Goal: Task Accomplishment & Management: Complete application form

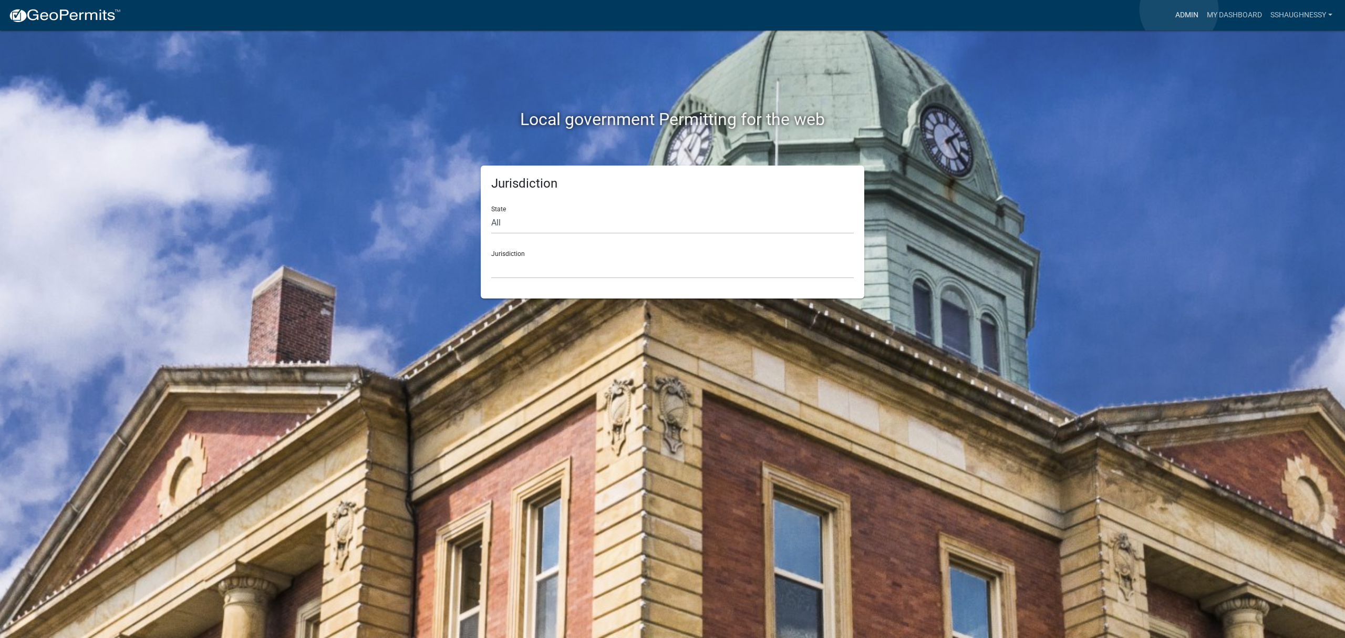
click at [1179, 9] on link "Admin" at bounding box center [1187, 15] width 32 height 20
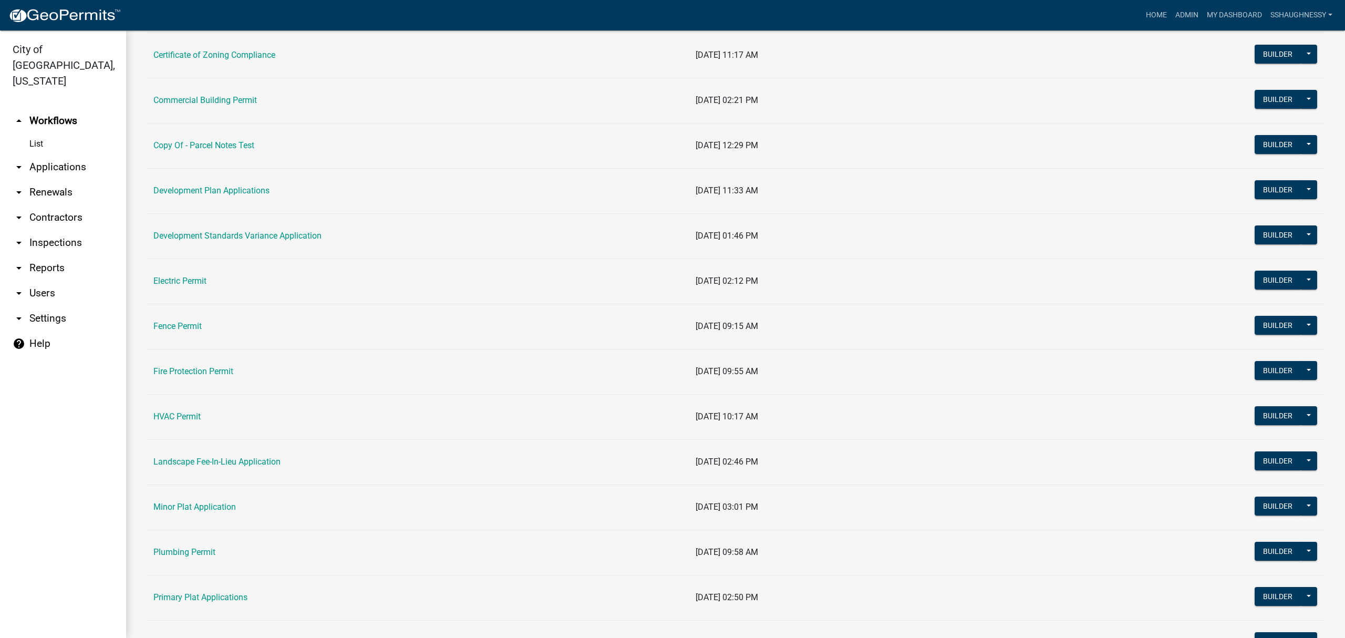
scroll to position [350, 0]
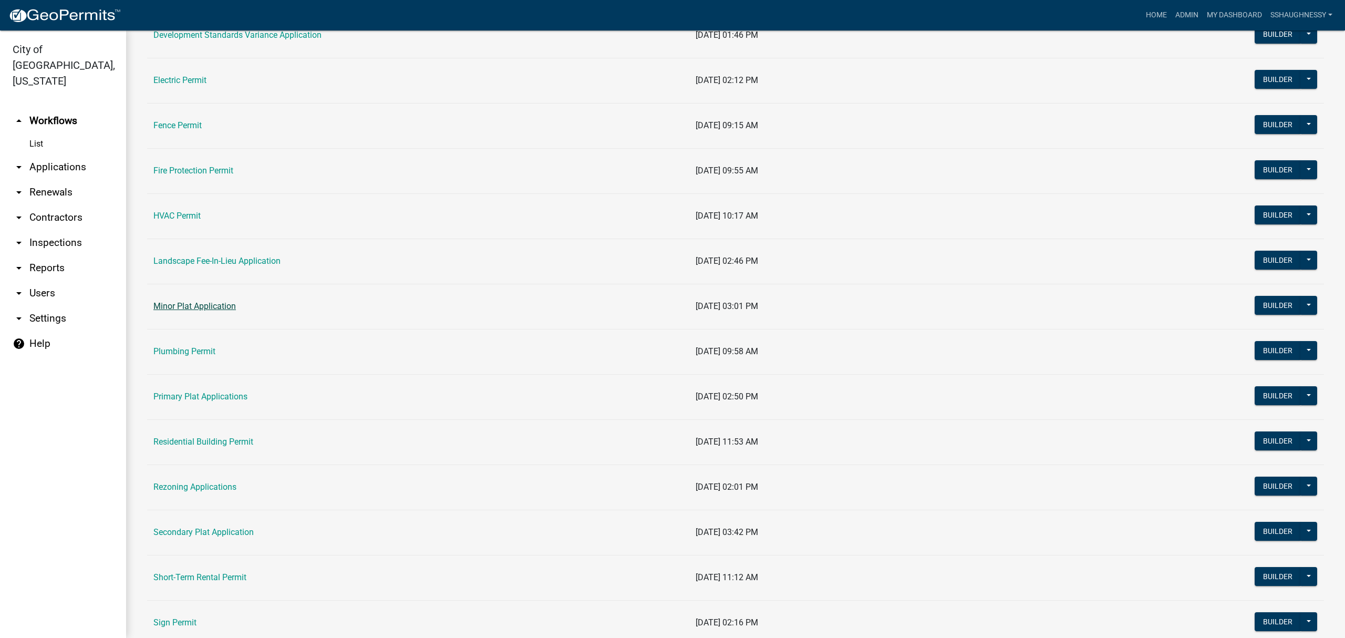
click at [211, 309] on link "Minor Plat Application" at bounding box center [194, 306] width 82 height 10
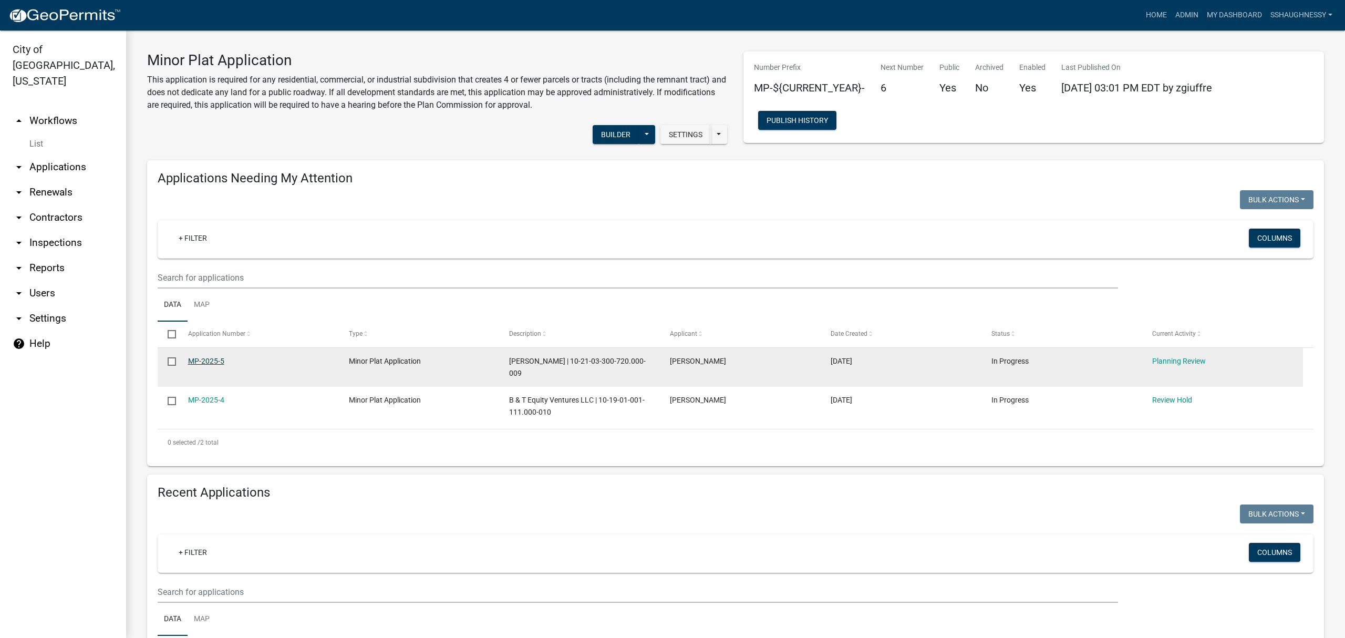
click at [216, 358] on link "MP-2025-5" at bounding box center [206, 361] width 36 height 8
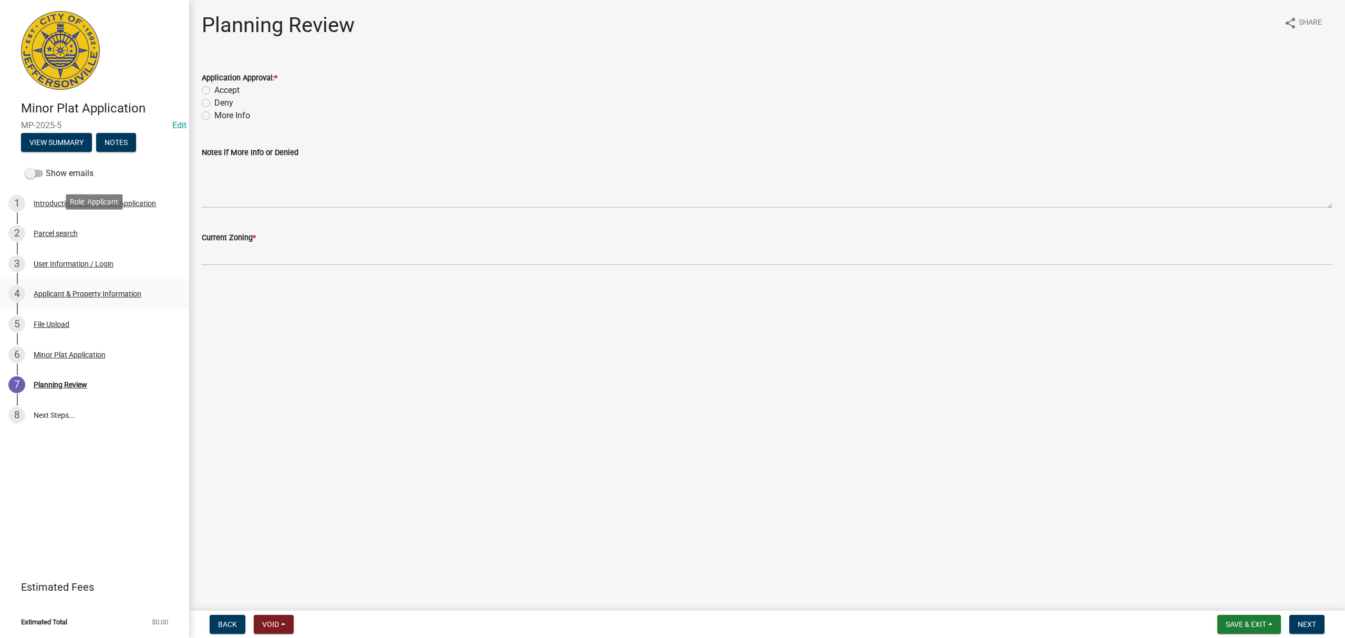
click at [122, 230] on div "2 Parcel search" at bounding box center [90, 233] width 164 height 17
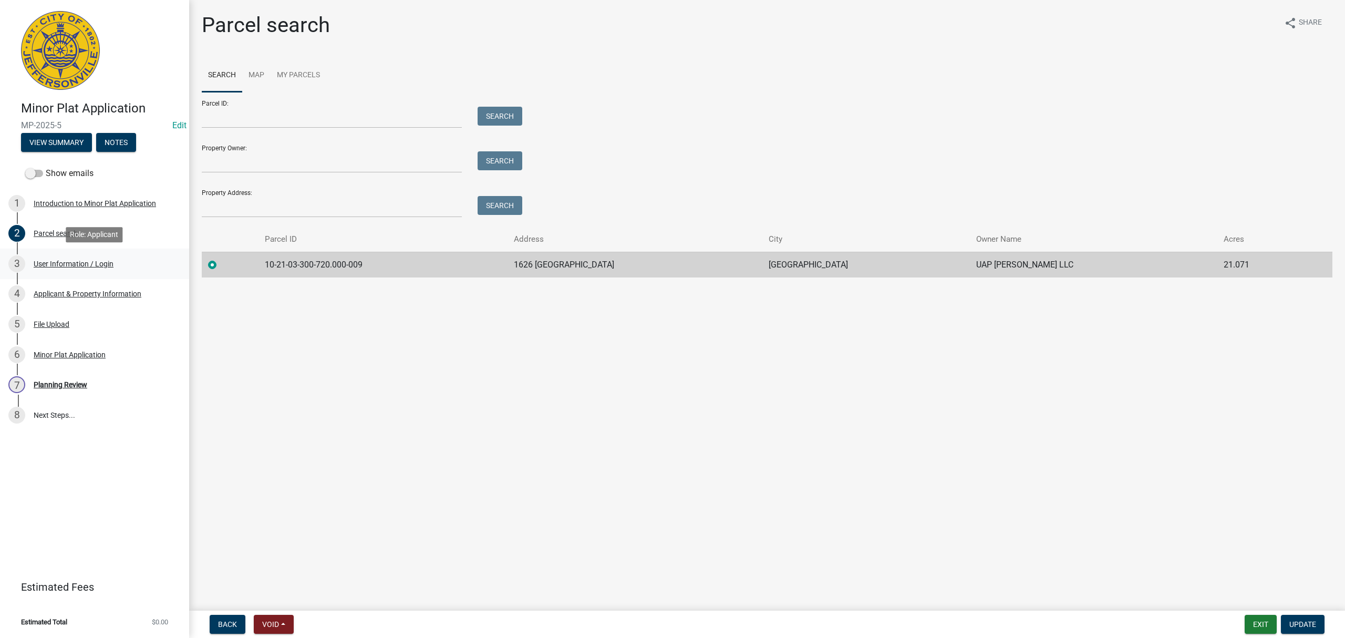
click at [105, 257] on div "3 User Information / Login" at bounding box center [90, 263] width 164 height 17
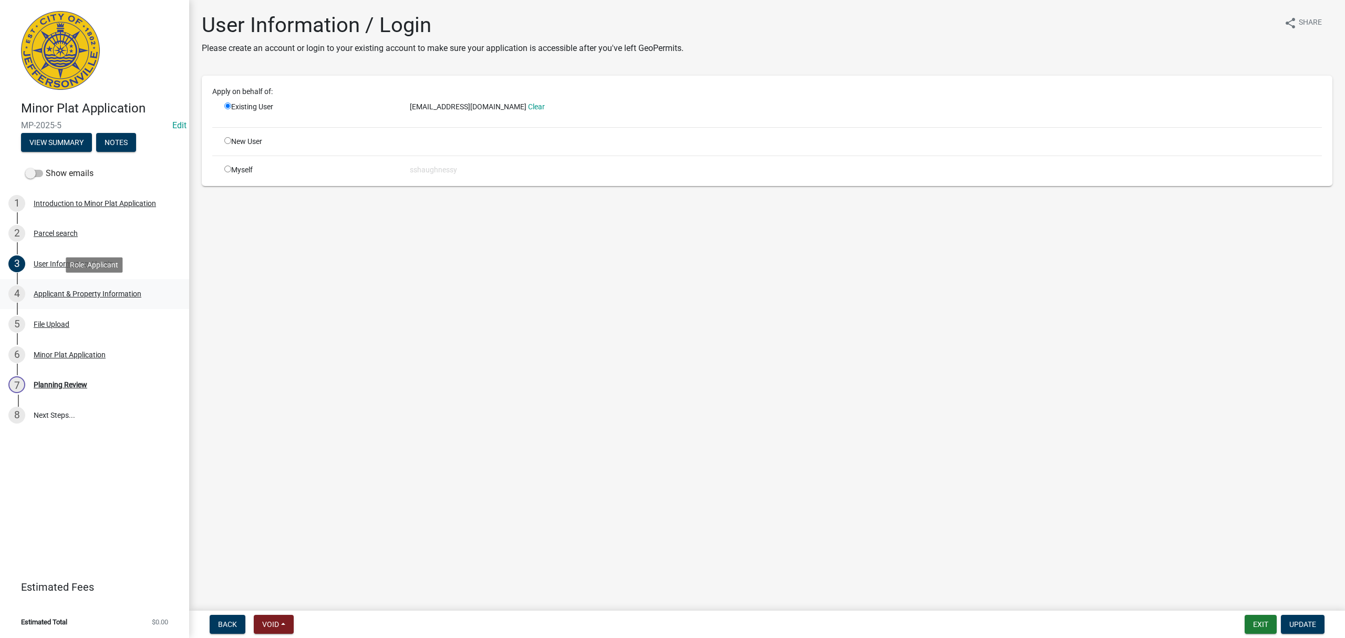
click at [113, 293] on div "Applicant & Property Information" at bounding box center [88, 293] width 108 height 7
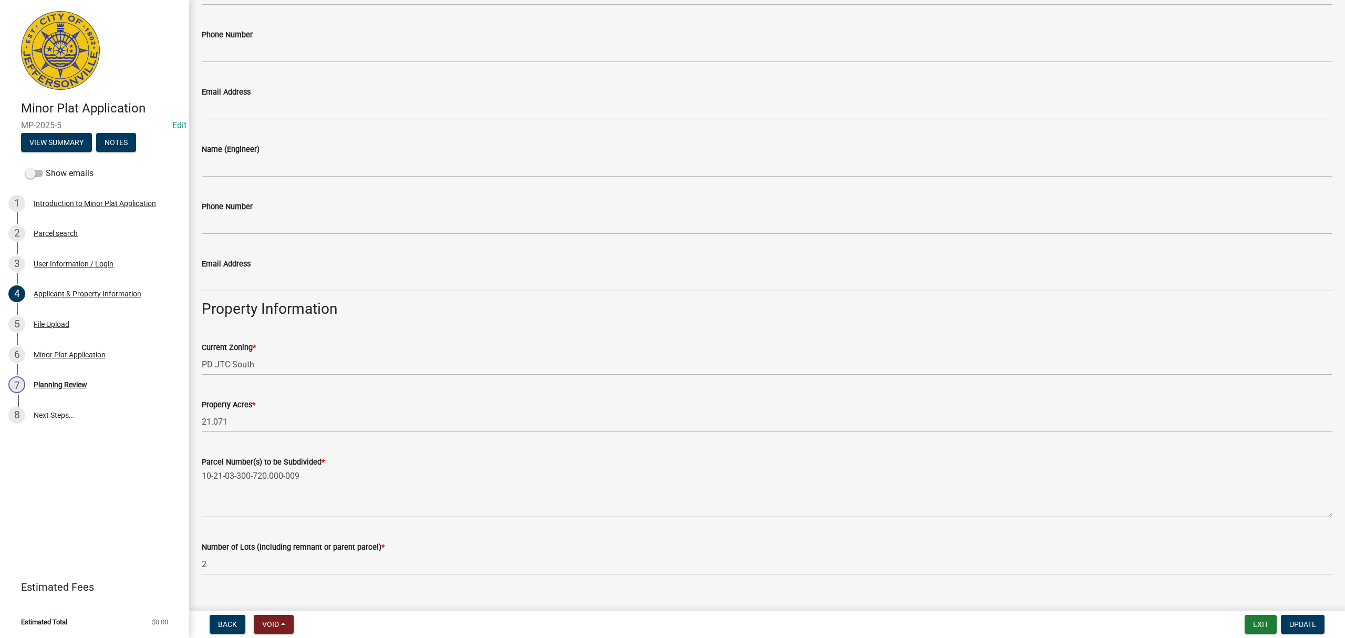
scroll to position [402, 0]
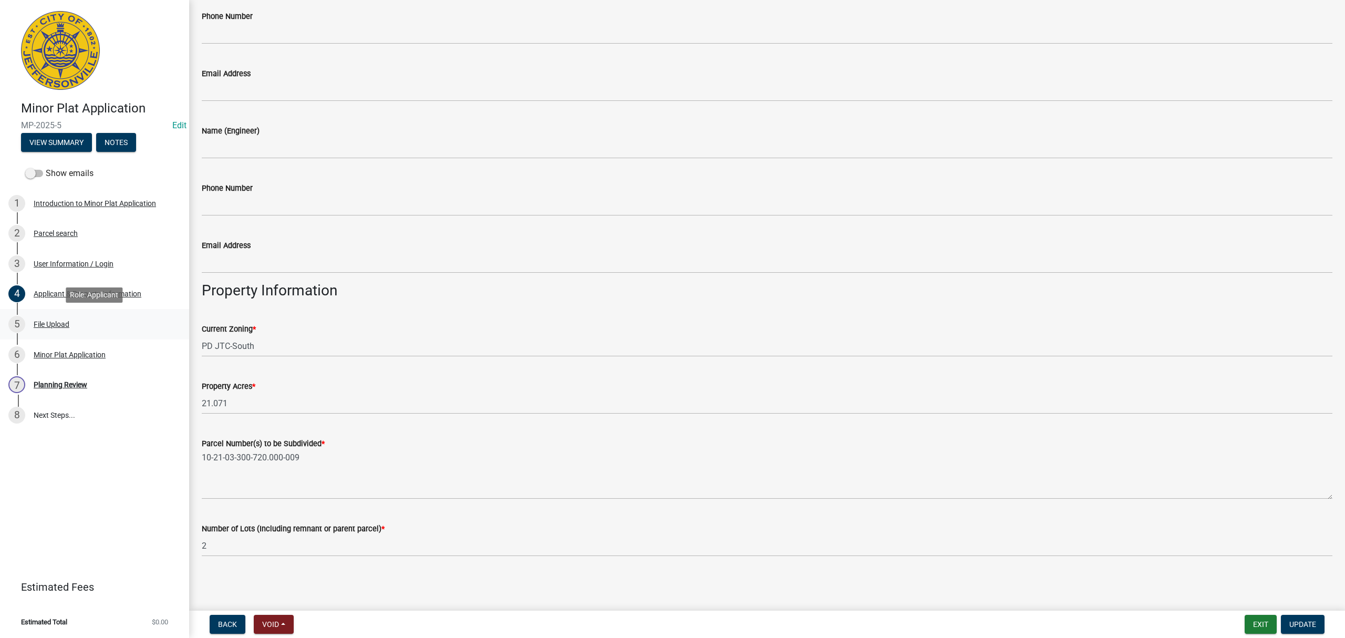
click at [114, 324] on div "5 File Upload" at bounding box center [90, 324] width 164 height 17
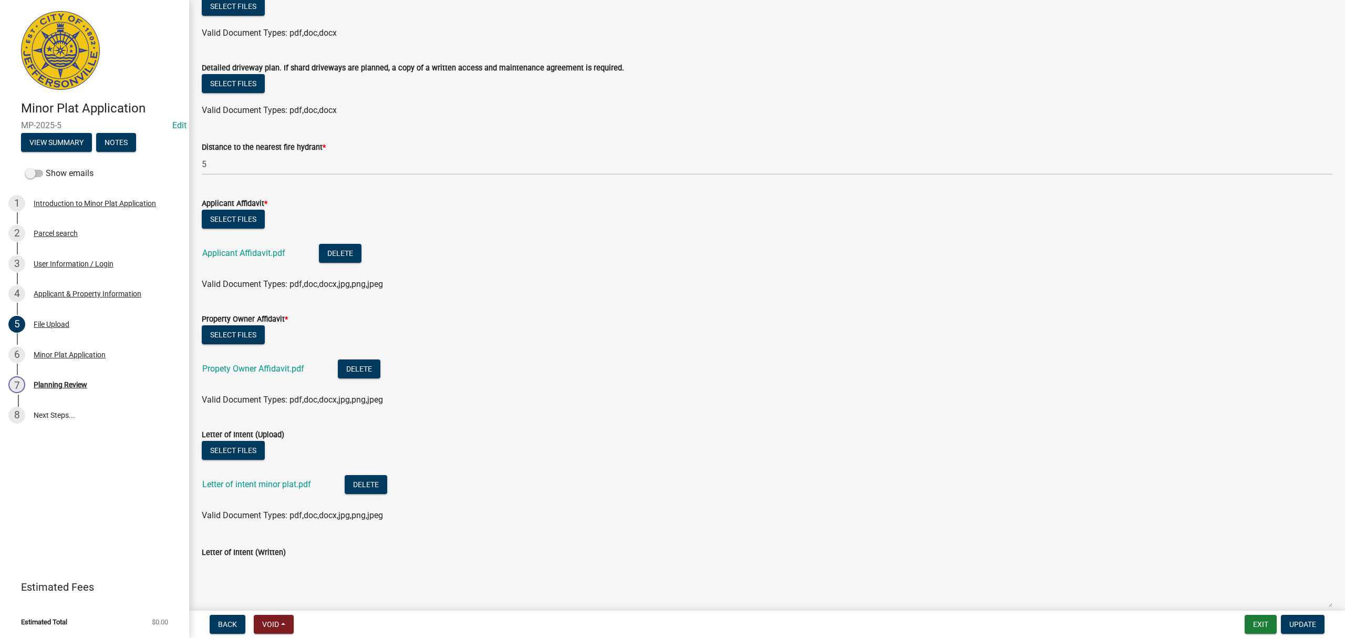
scroll to position [0, 0]
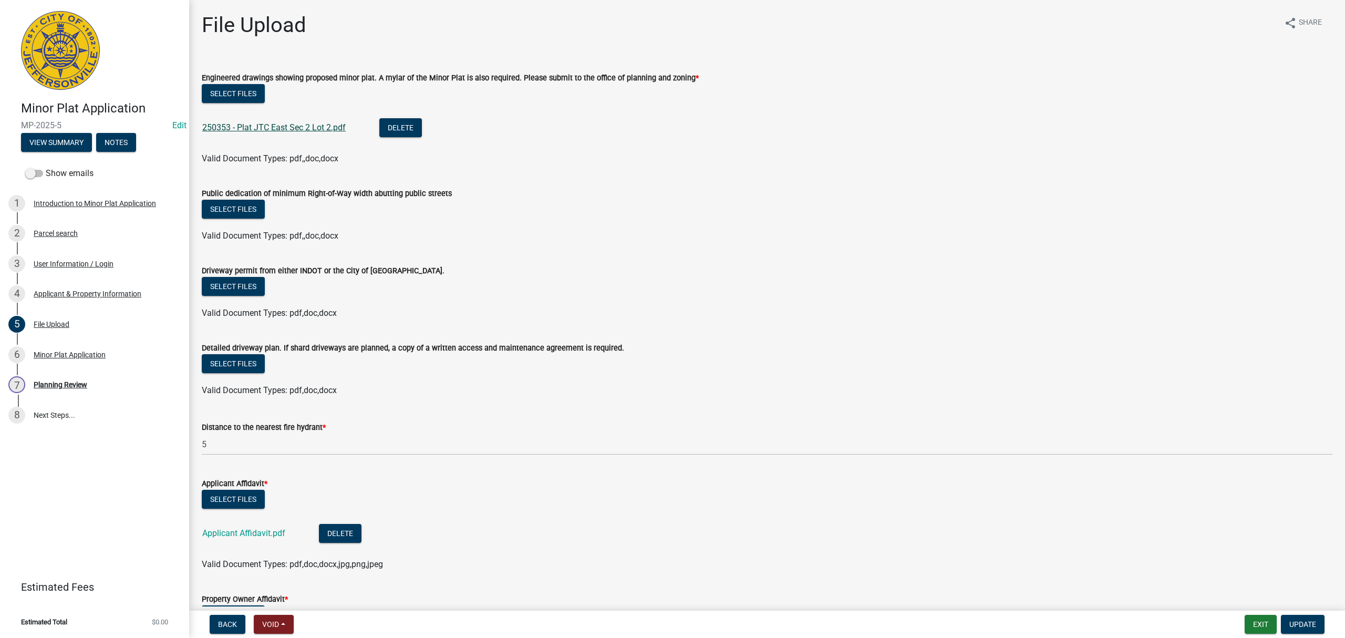
click at [314, 123] on link "250353 - Plat JTC East Sec 2 Lot 2.pdf" at bounding box center [273, 127] width 143 height 10
click at [278, 131] on link "250353 - Plat JTC East Sec 2 Lot 2.pdf" at bounding box center [273, 127] width 143 height 10
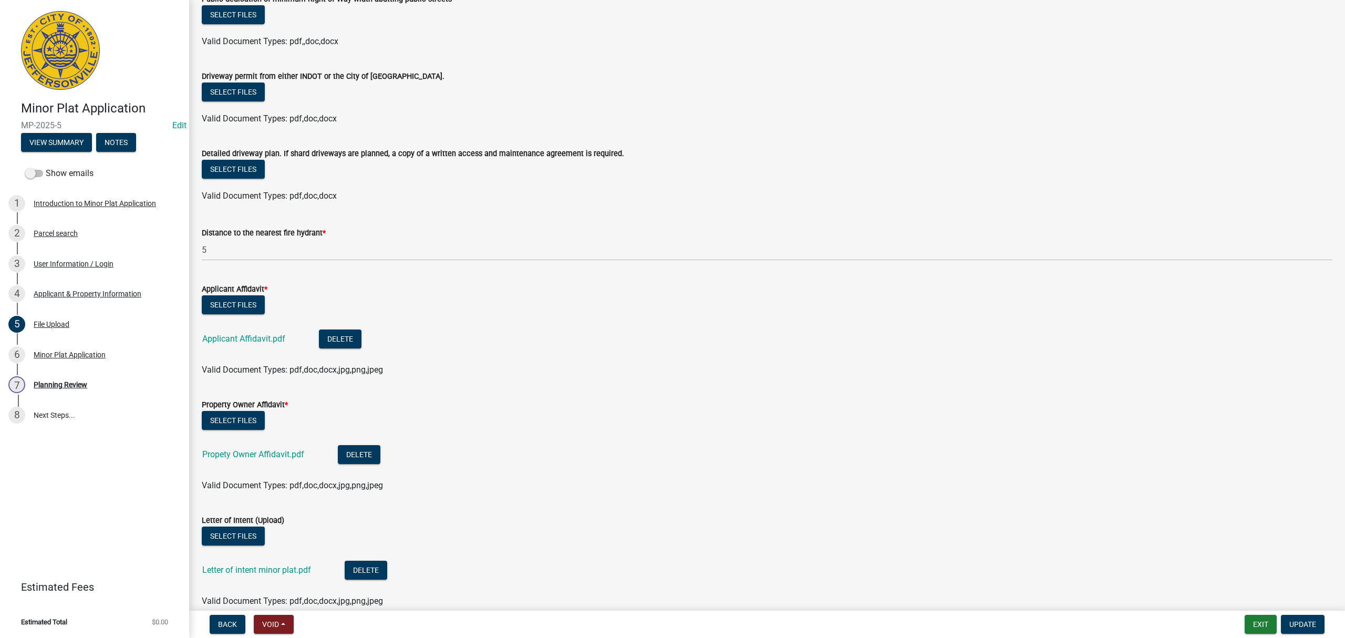
scroll to position [210, 0]
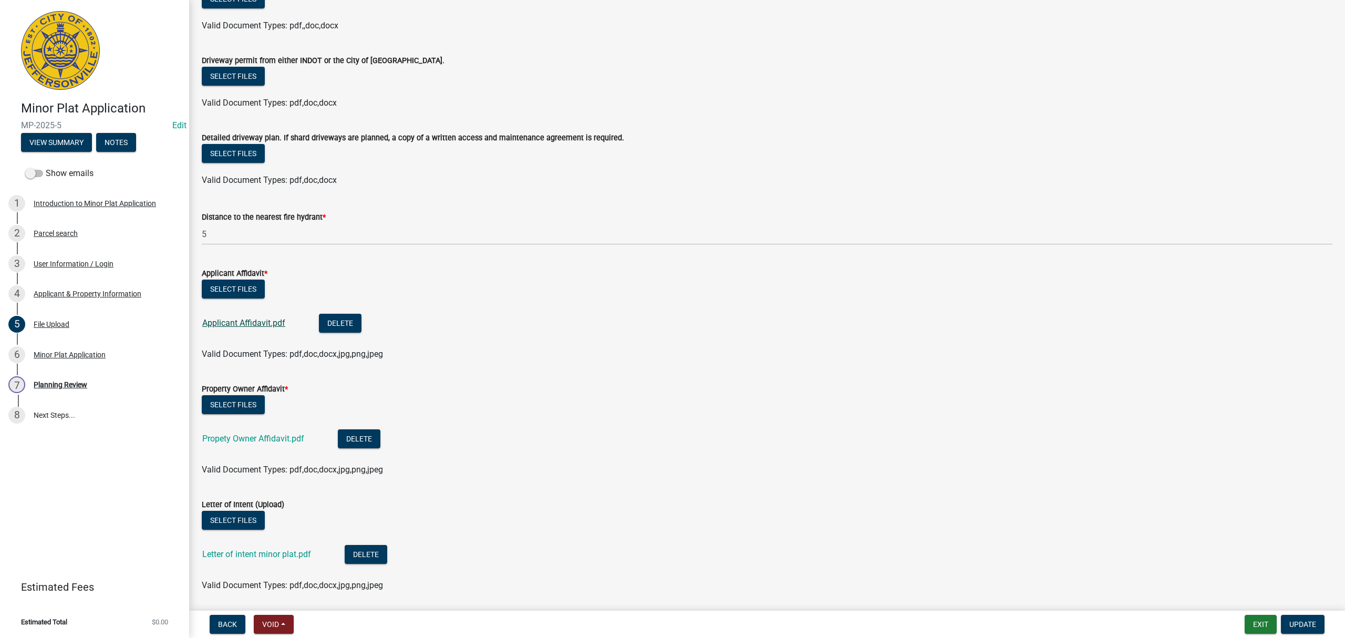
click at [250, 322] on link "Applicant Affidavit.pdf" at bounding box center [243, 323] width 83 height 10
click at [268, 435] on link "Propety Owner Affidavit.pdf" at bounding box center [253, 438] width 102 height 10
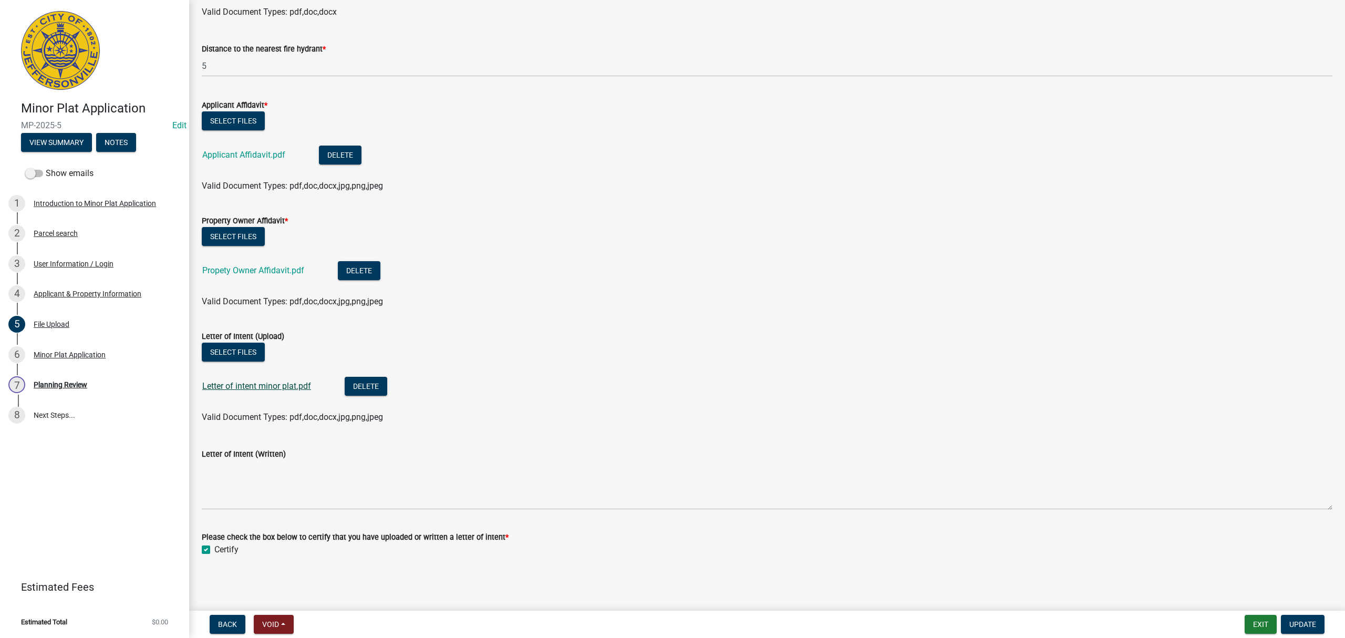
click at [289, 384] on link "Letter of intent minor plat.pdf" at bounding box center [256, 386] width 109 height 10
click at [89, 354] on div "Minor Plat Application" at bounding box center [70, 354] width 72 height 7
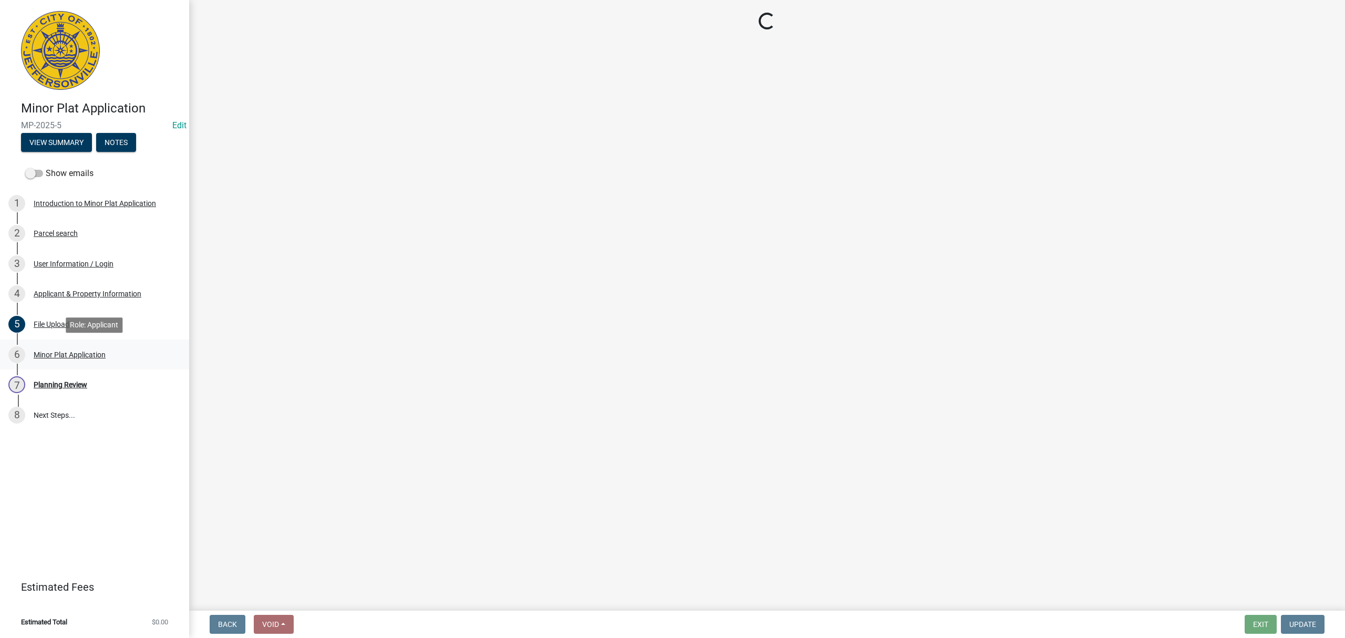
scroll to position [0, 0]
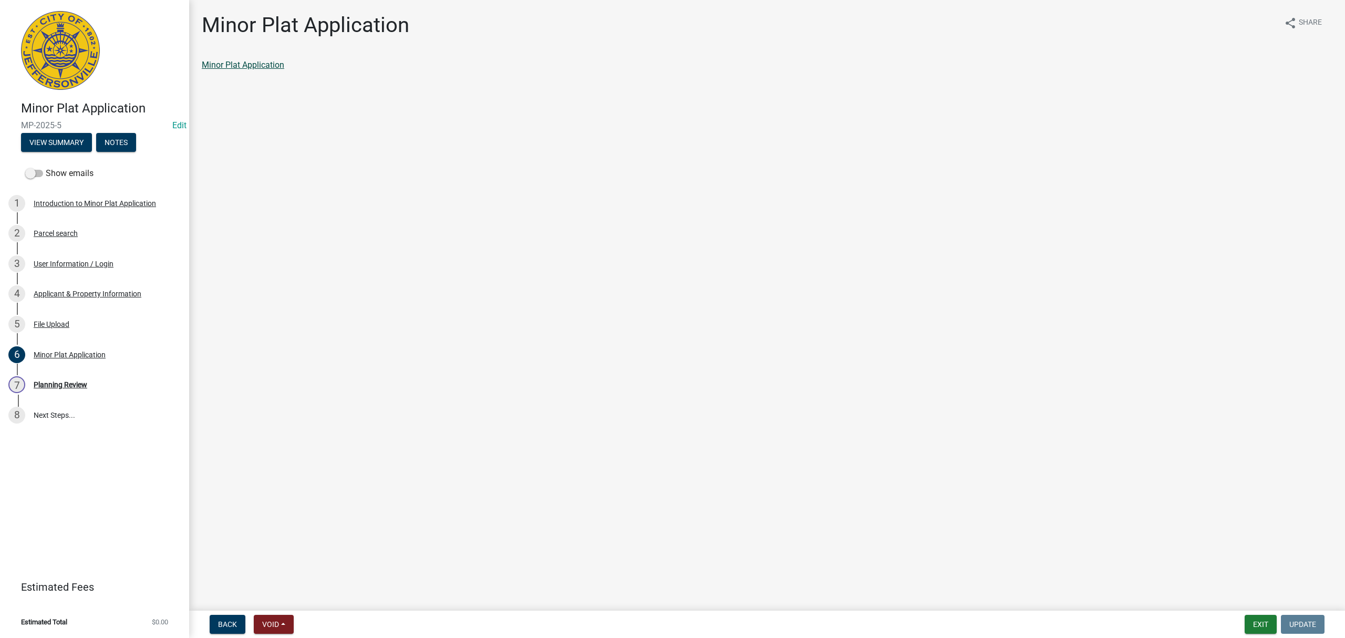
click at [250, 60] on link "Minor Plat Application" at bounding box center [243, 65] width 82 height 10
click at [114, 393] on link "7 Planning Review" at bounding box center [94, 384] width 189 height 30
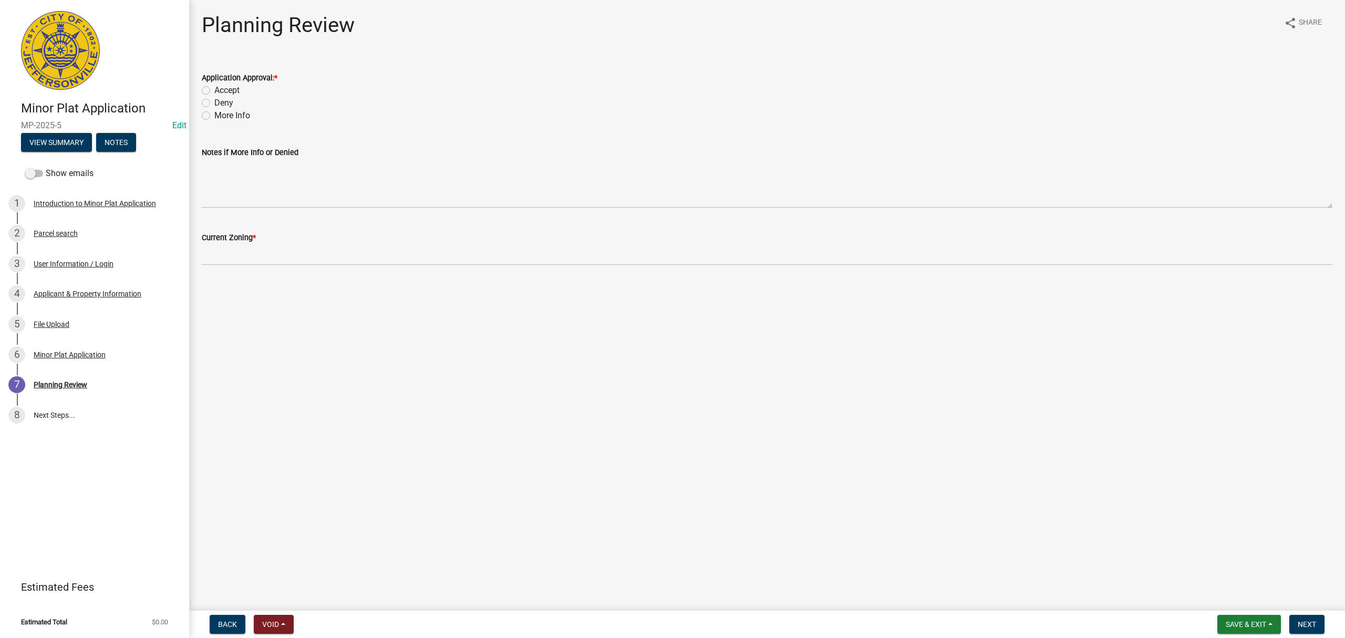
click at [224, 84] on label "Accept" at bounding box center [226, 90] width 25 height 13
click at [221, 84] on input "Accept" at bounding box center [217, 87] width 7 height 7
radio input "true"
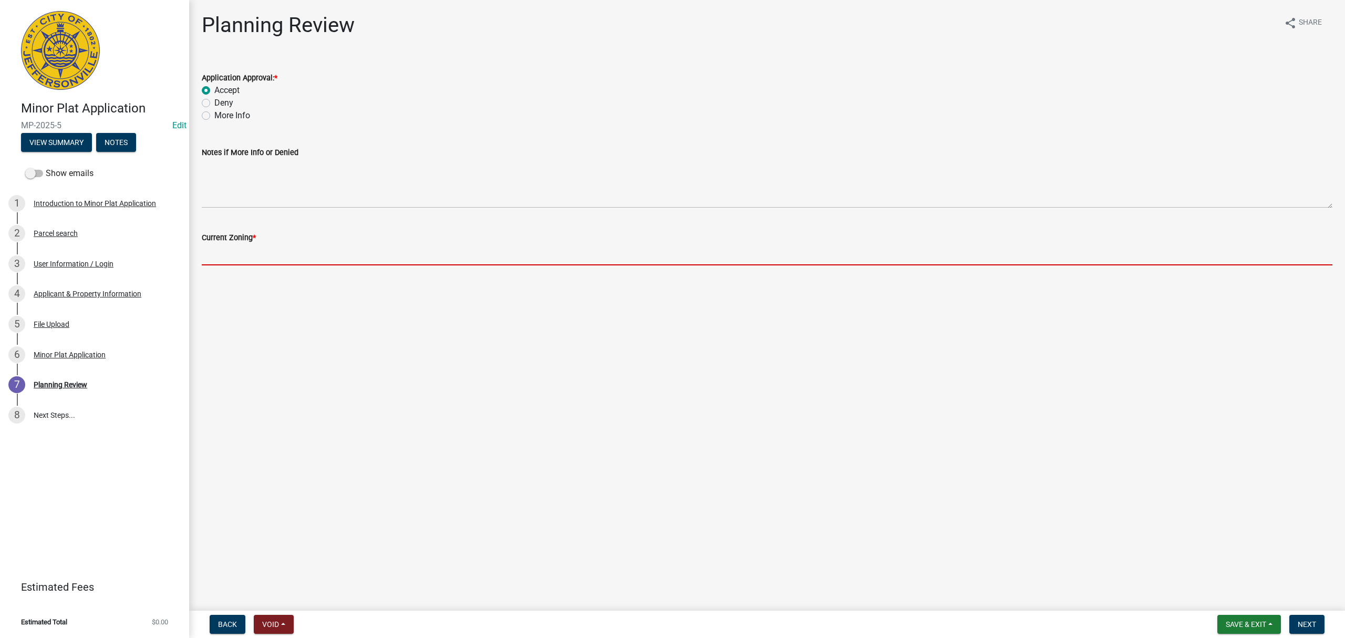
click at [268, 246] on input "Current Zoning *" at bounding box center [767, 255] width 1130 height 22
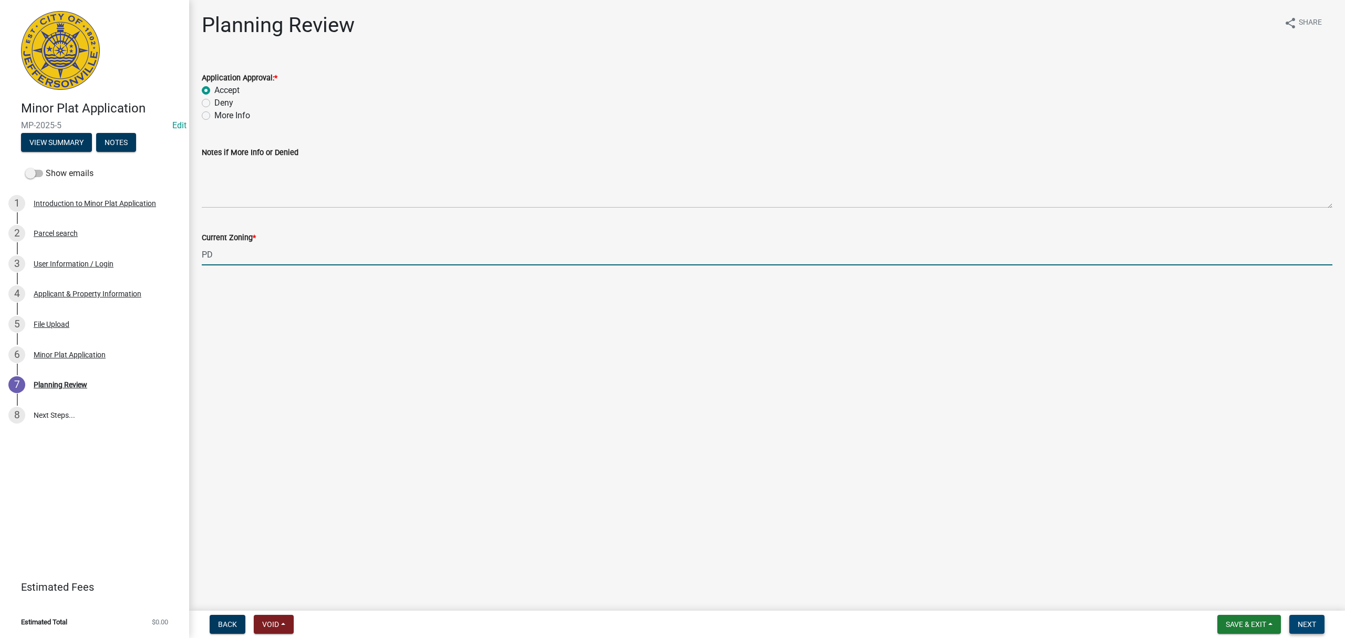
type input "PD"
click at [1315, 620] on span "Next" at bounding box center [1306, 624] width 18 height 8
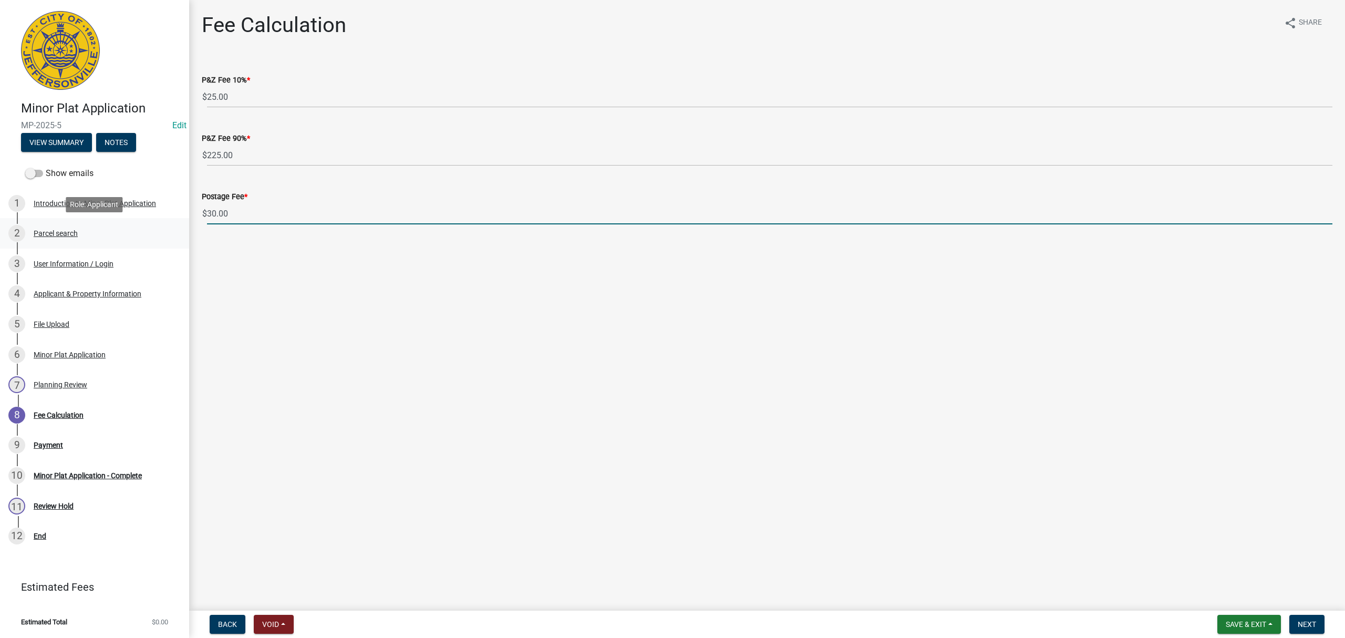
drag, startPoint x: 330, startPoint y: 205, endPoint x: 109, endPoint y: 224, distance: 221.4
click at [109, 224] on div "Minor Plat Application MP-2025-5 Edit View Summary Notes Show emails 1 Introduc…" at bounding box center [672, 319] width 1345 height 638
type input "0"
click at [683, 480] on main "Fee Calculation share Share P&Z Fee 10% * $ 25.00 P&Z Fee 90% * $ 225.00 Postag…" at bounding box center [766, 303] width 1155 height 606
click at [1311, 624] on span "Next" at bounding box center [1306, 624] width 18 height 8
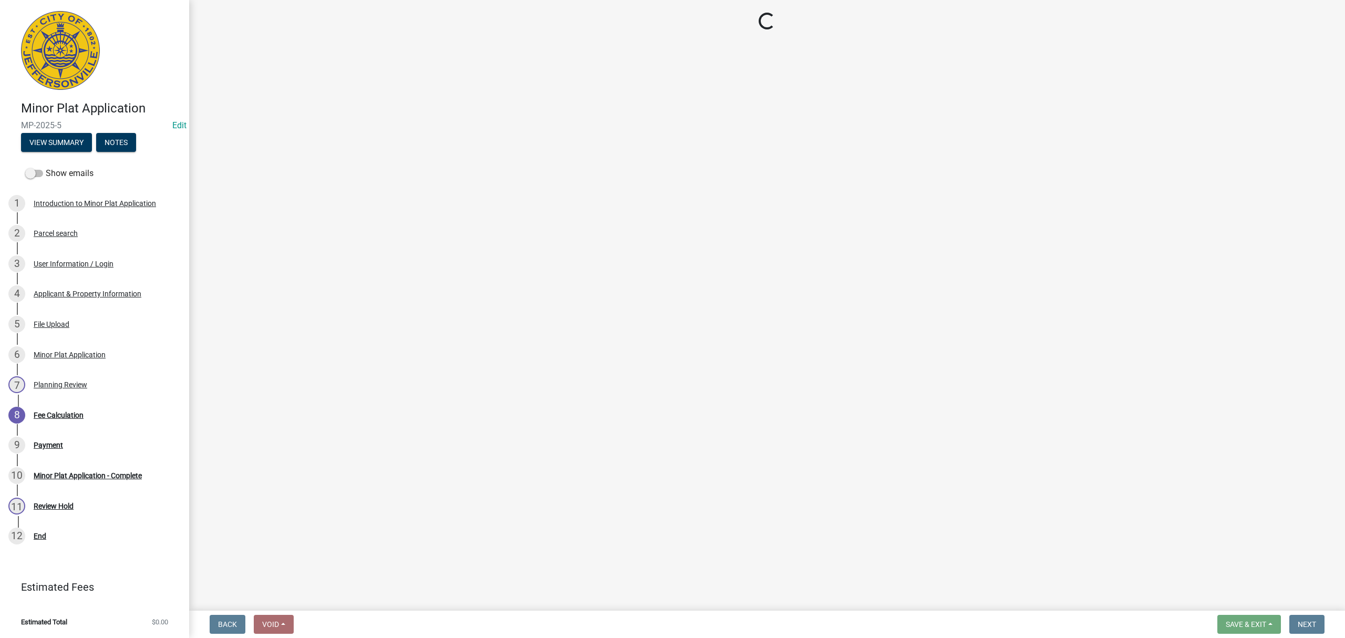
select select "3: 3"
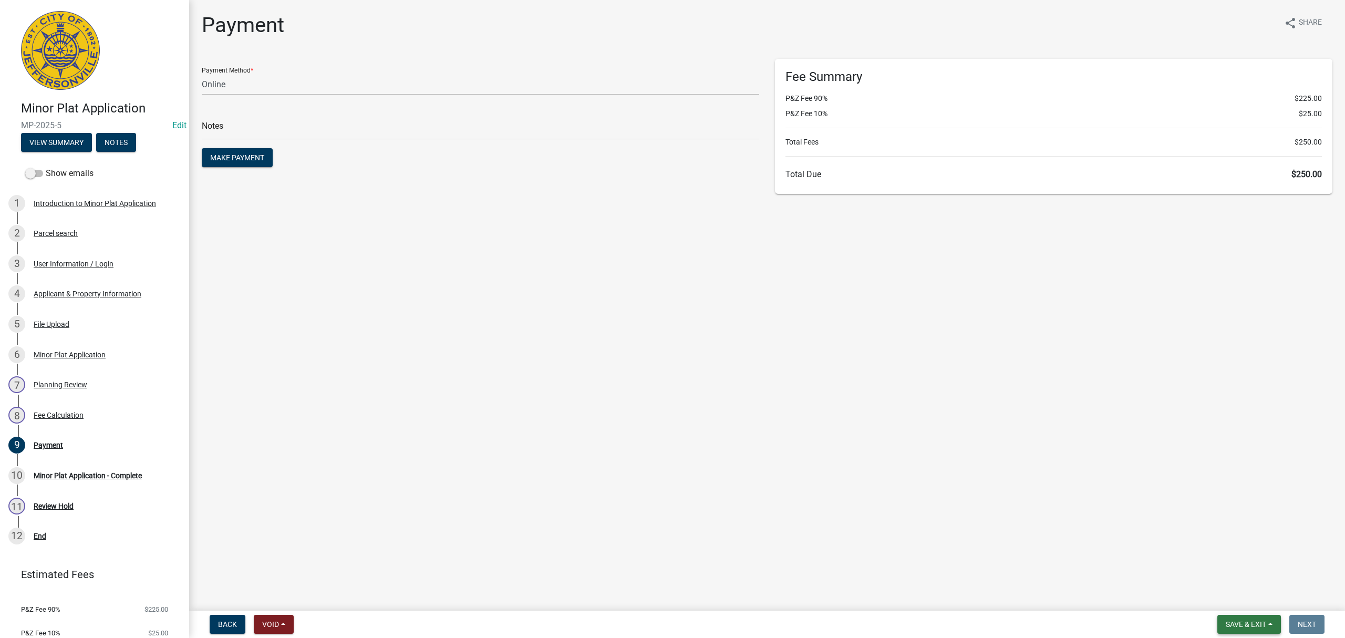
click at [1225, 618] on button "Save & Exit" at bounding box center [1249, 624] width 64 height 19
click at [1225, 599] on button "Save & Exit" at bounding box center [1238, 597] width 84 height 25
